Goal: Check status: Check status

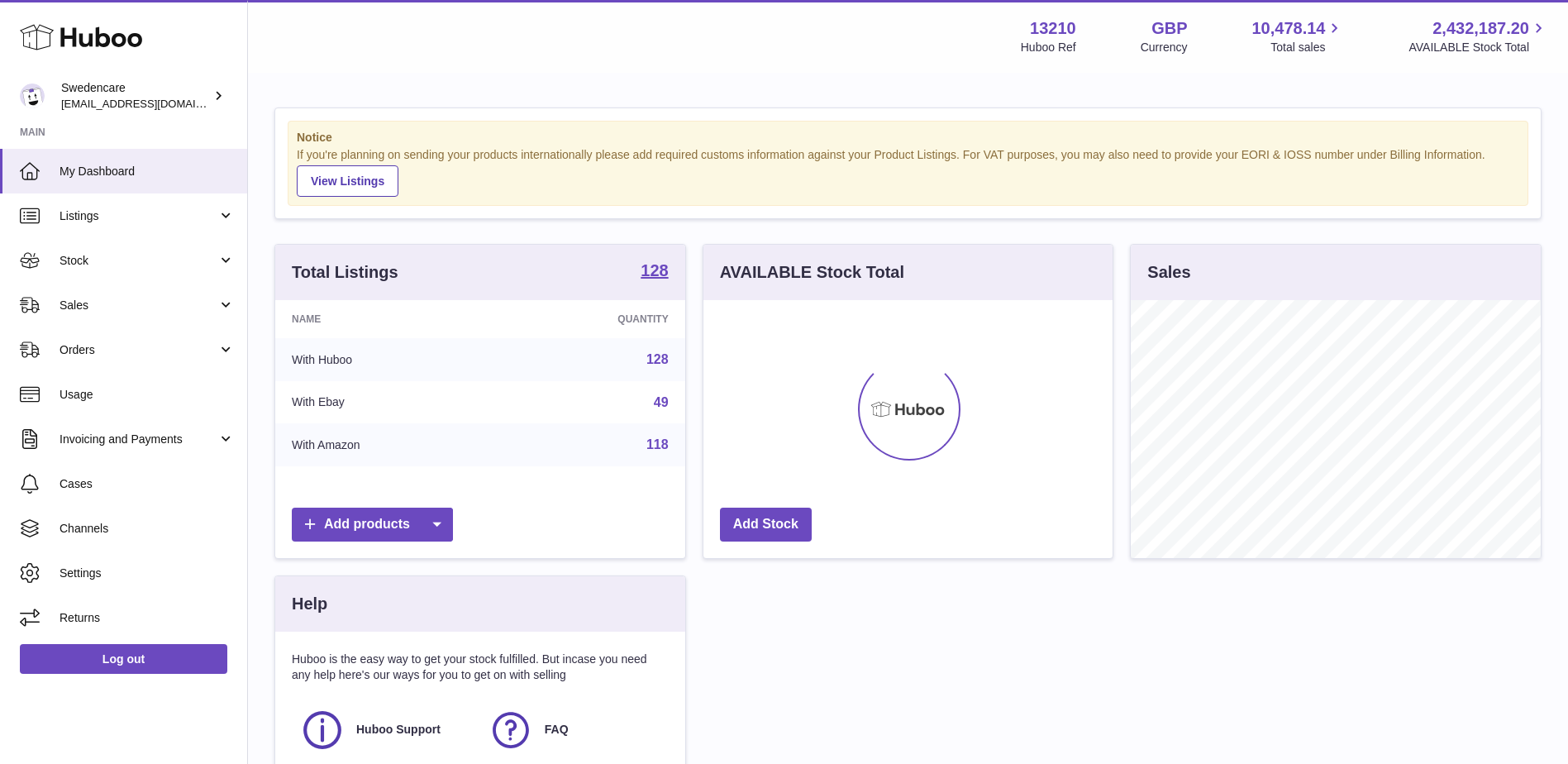
scroll to position [258, 409]
click at [98, 266] on span "Stock" at bounding box center [139, 261] width 158 height 16
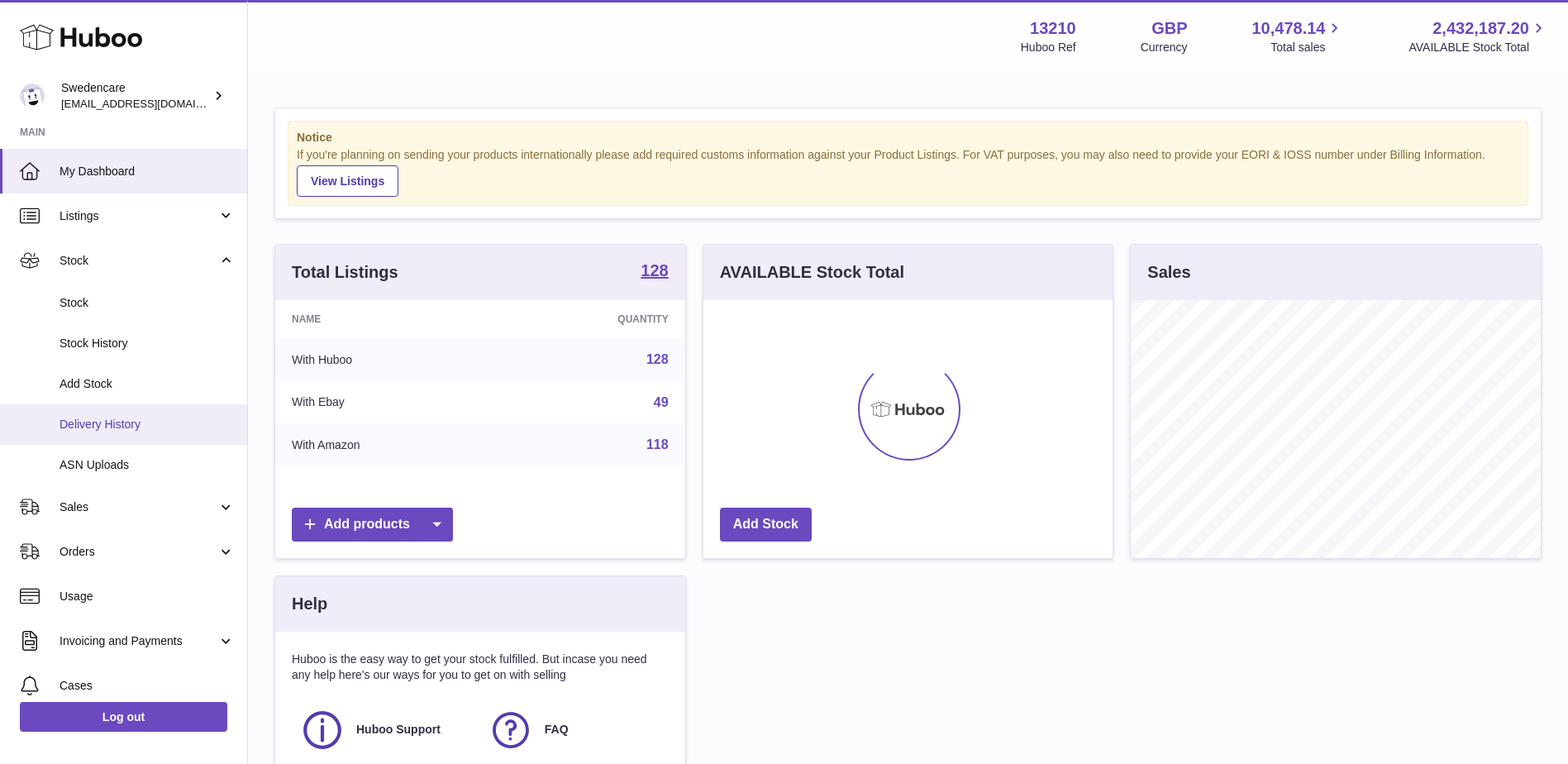
click at [153, 430] on span "Delivery History" at bounding box center [147, 424] width 175 height 16
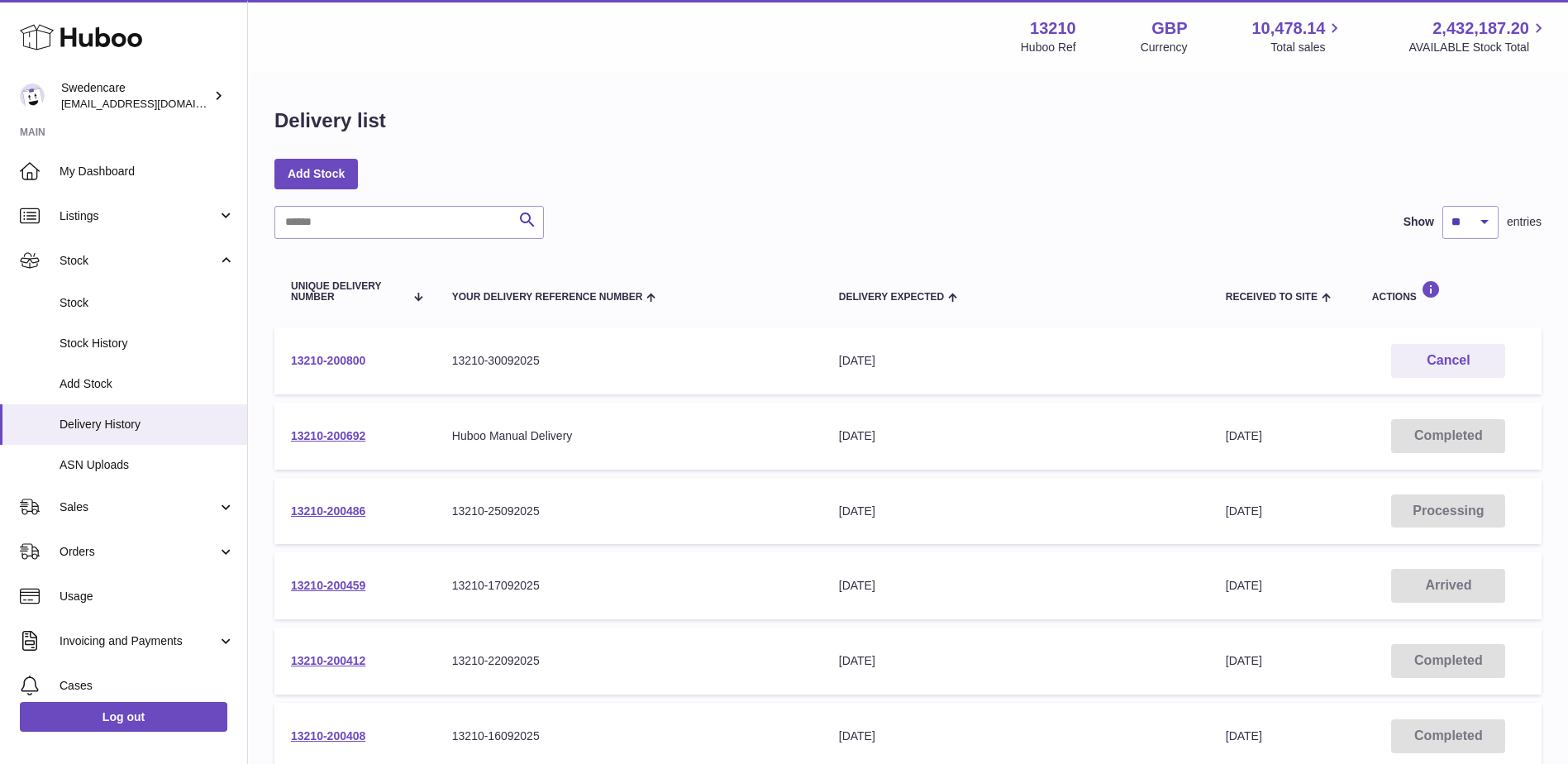
click at [316, 362] on link "13210-200800" at bounding box center [328, 361] width 74 height 13
click at [334, 432] on link "13210-200692" at bounding box center [328, 436] width 74 height 13
click at [337, 506] on link "13210-200486" at bounding box center [328, 511] width 74 height 13
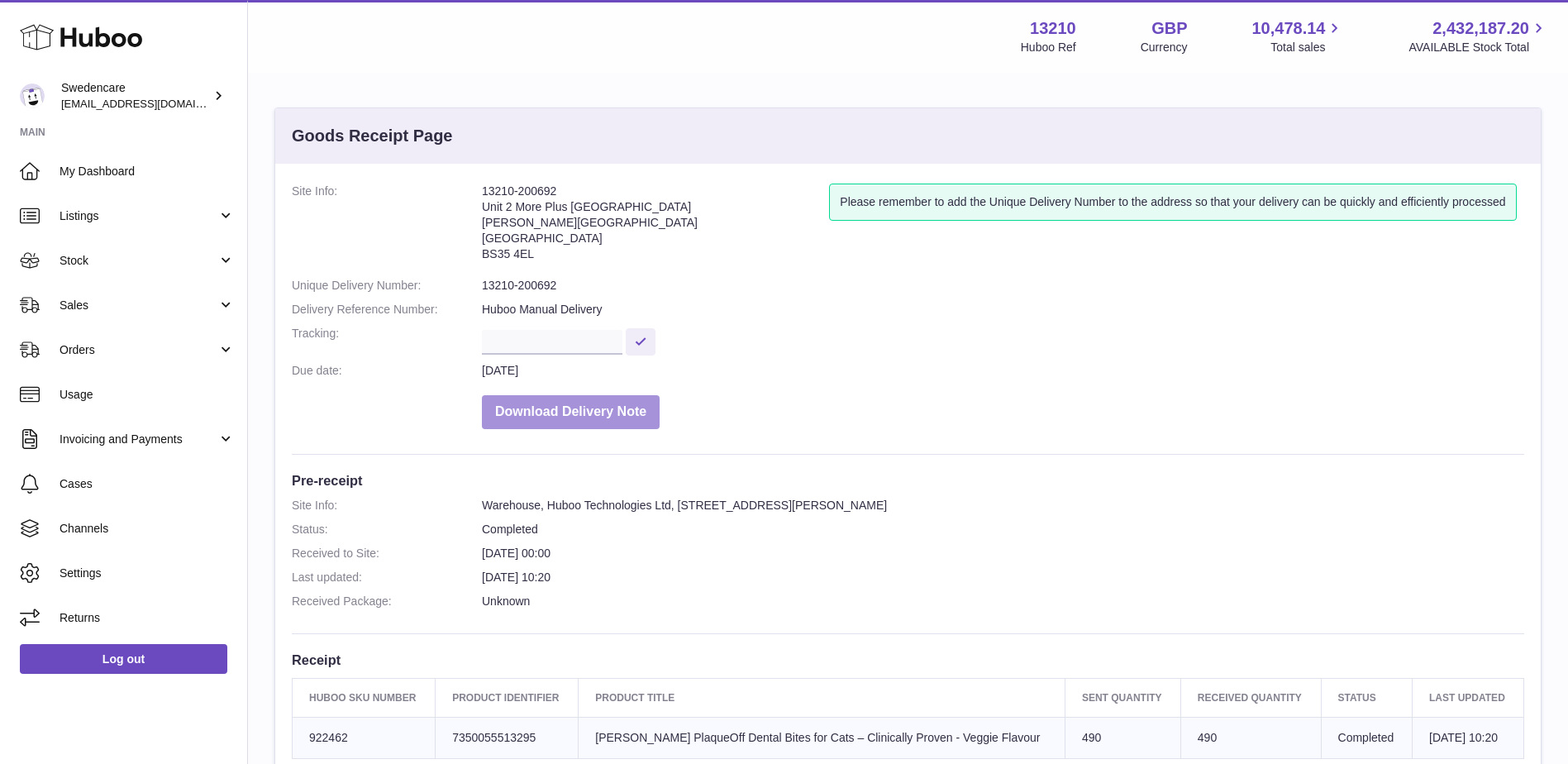
click at [577, 407] on button "Download Delivery Note" at bounding box center [570, 412] width 178 height 34
click at [587, 401] on button "Download Delivery Note" at bounding box center [570, 412] width 178 height 34
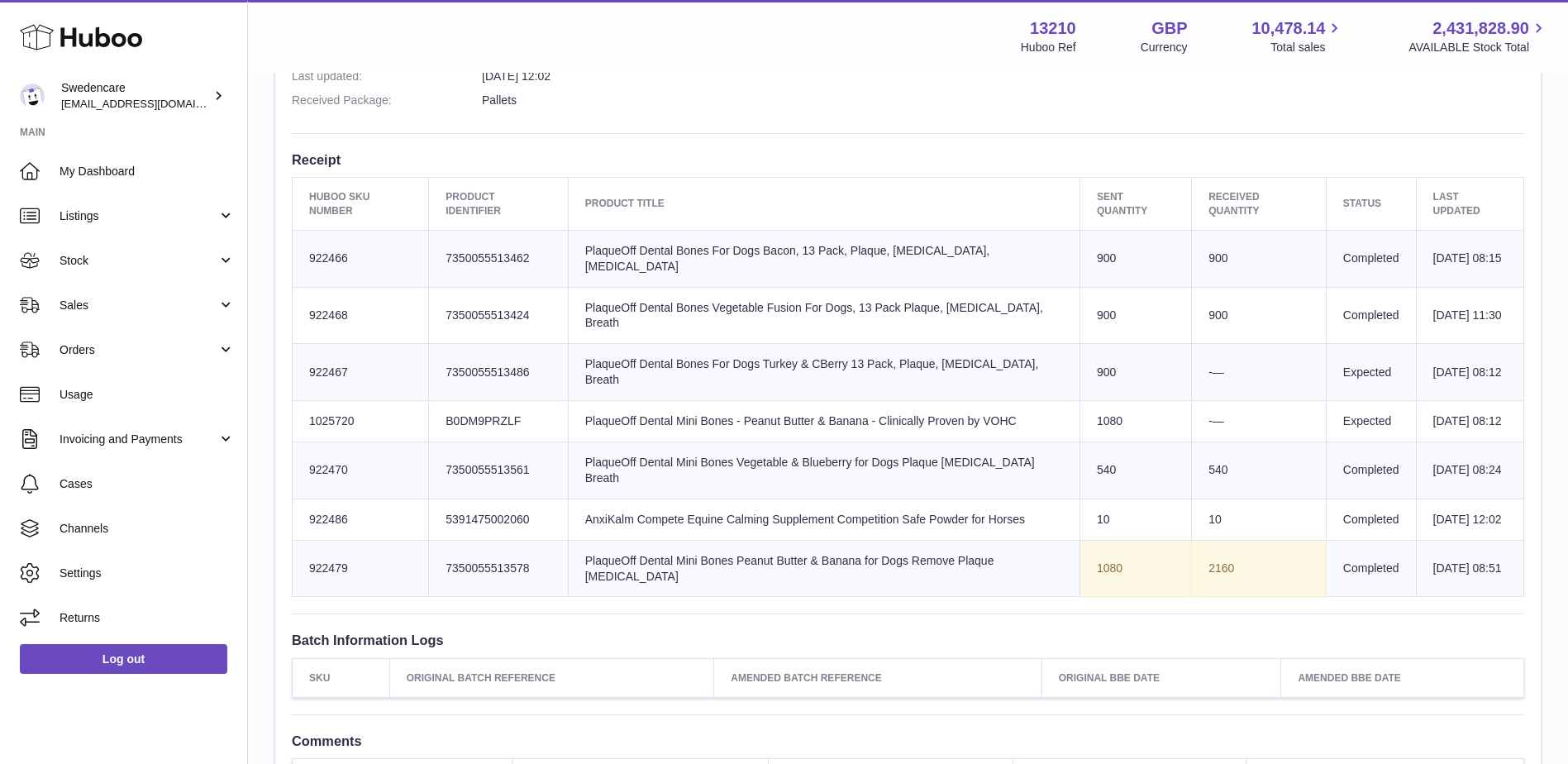
scroll to position [579, 0]
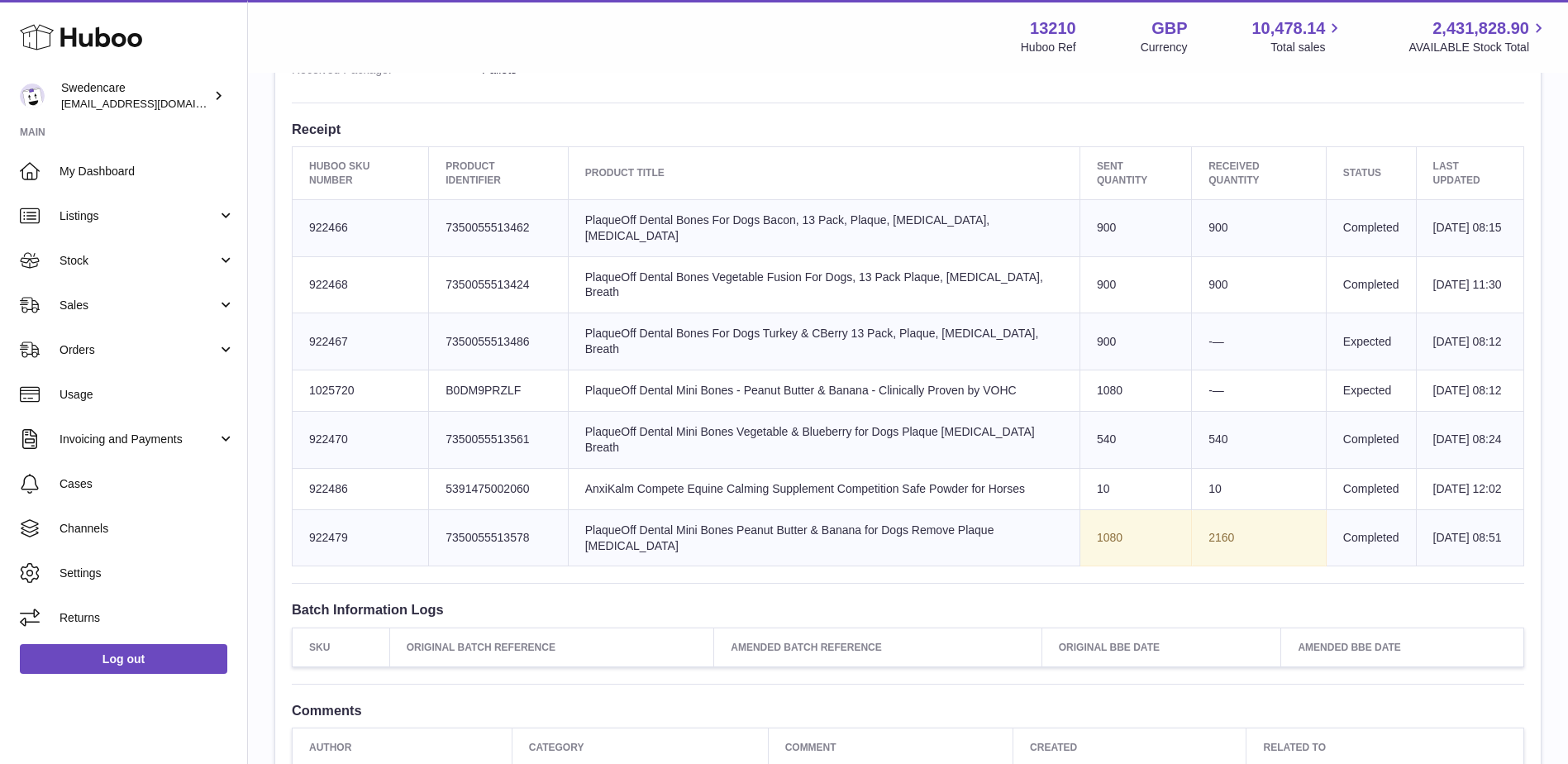
drag, startPoint x: 309, startPoint y: 323, endPoint x: 349, endPoint y: 327, distance: 40.2
click at [349, 327] on td "Huboo SKU Number 922467" at bounding box center [360, 341] width 136 height 57
copy td "922467"
